Goal: Task Accomplishment & Management: Use online tool/utility

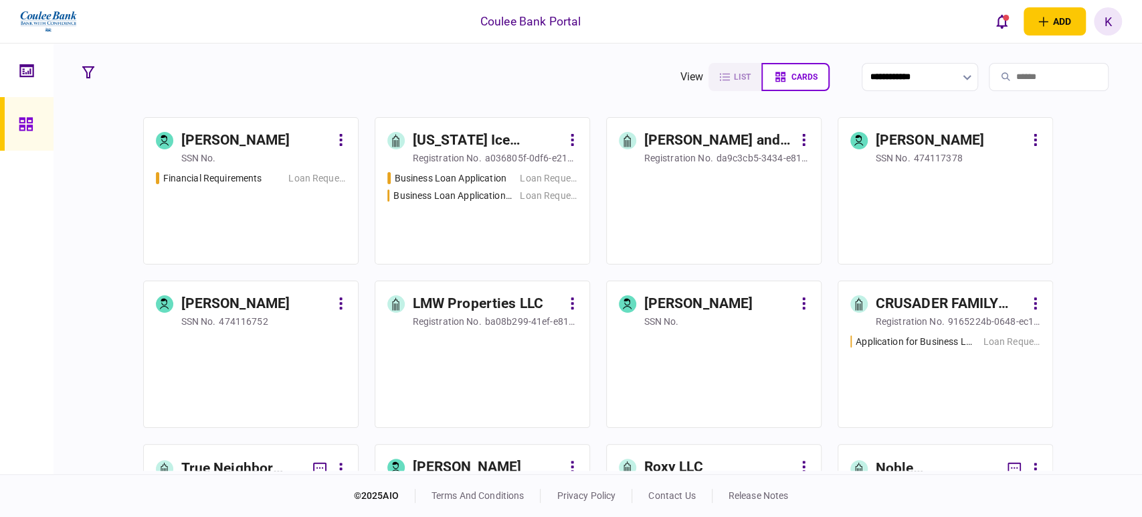
click at [1017, 70] on input "search" at bounding box center [1049, 77] width 120 height 28
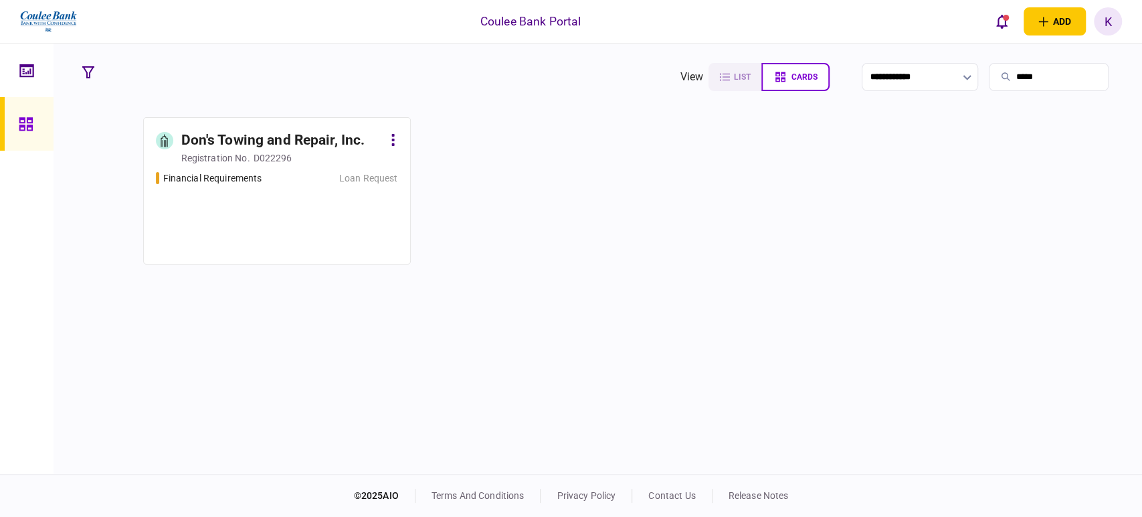
type input "*****"
click at [329, 203] on div "Financial Requirements Loan Request" at bounding box center [277, 211] width 242 height 81
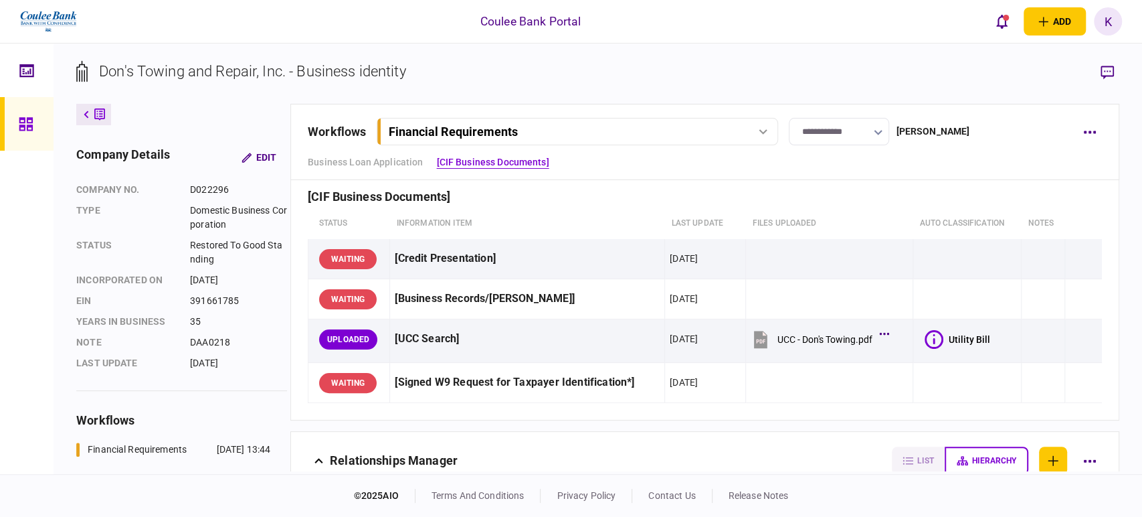
scroll to position [371, 0]
